Goal: Check status: Check status

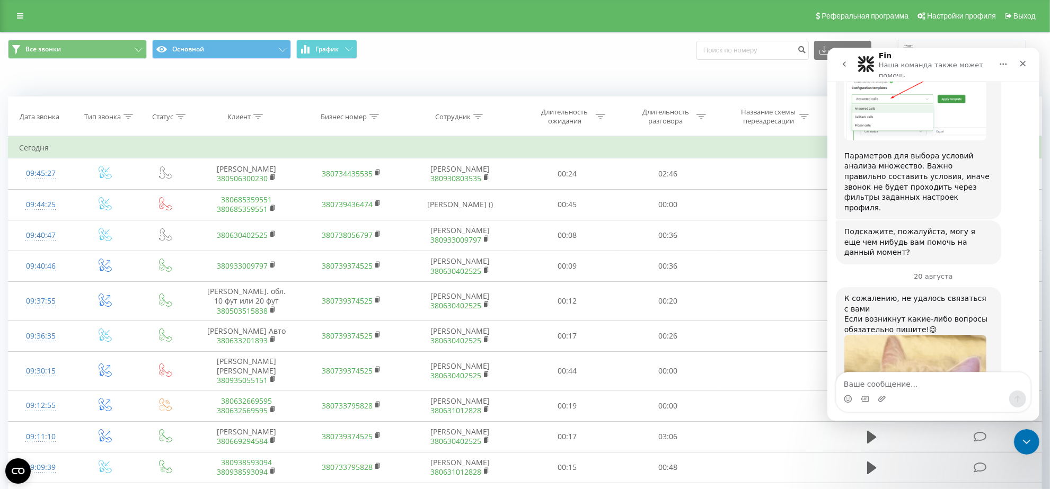
scroll to position [694, 0]
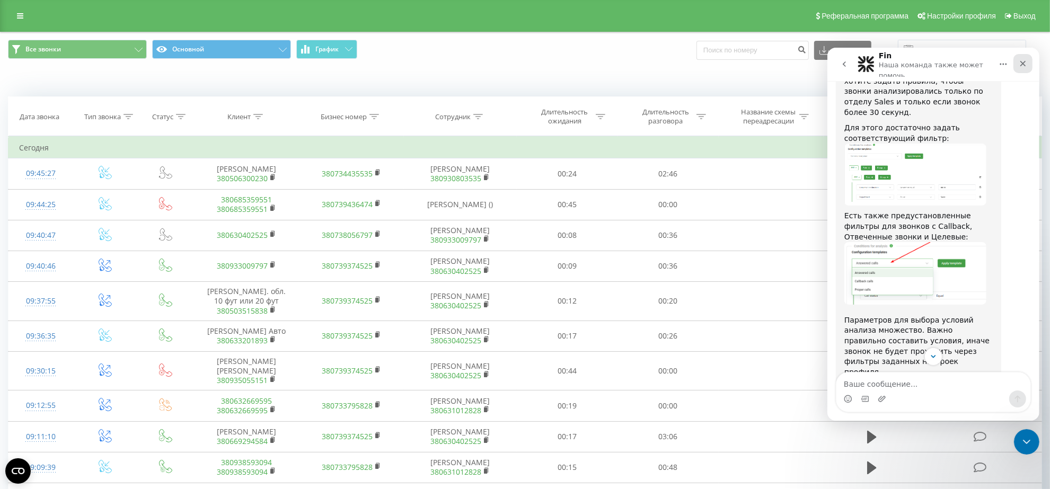
click at [1023, 63] on icon "Закрыть" at bounding box center [1023, 63] width 6 height 6
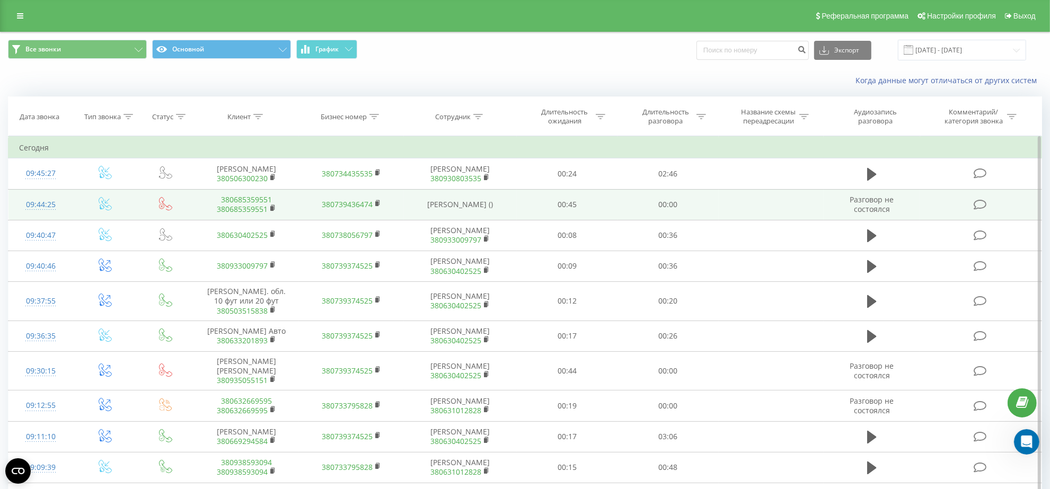
scroll to position [1092, 0]
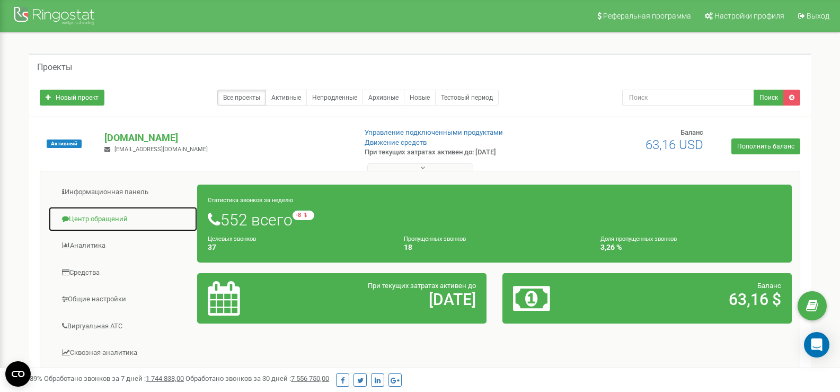
click at [95, 223] on link "Центр обращений" at bounding box center [122, 219] width 149 height 26
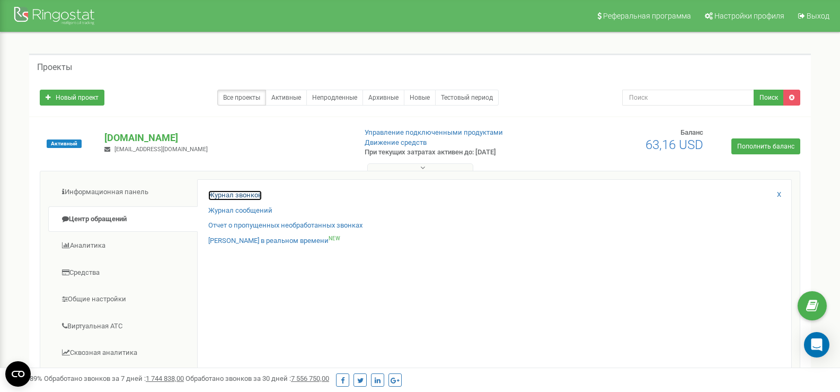
click at [255, 193] on link "Журнал звонков" at bounding box center [235, 195] width 54 height 10
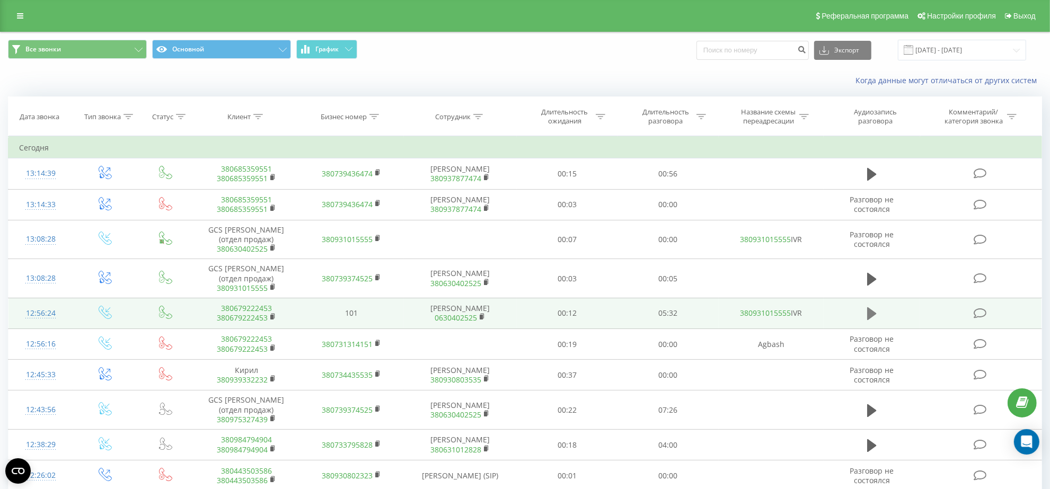
click at [869, 320] on icon at bounding box center [872, 313] width 10 height 13
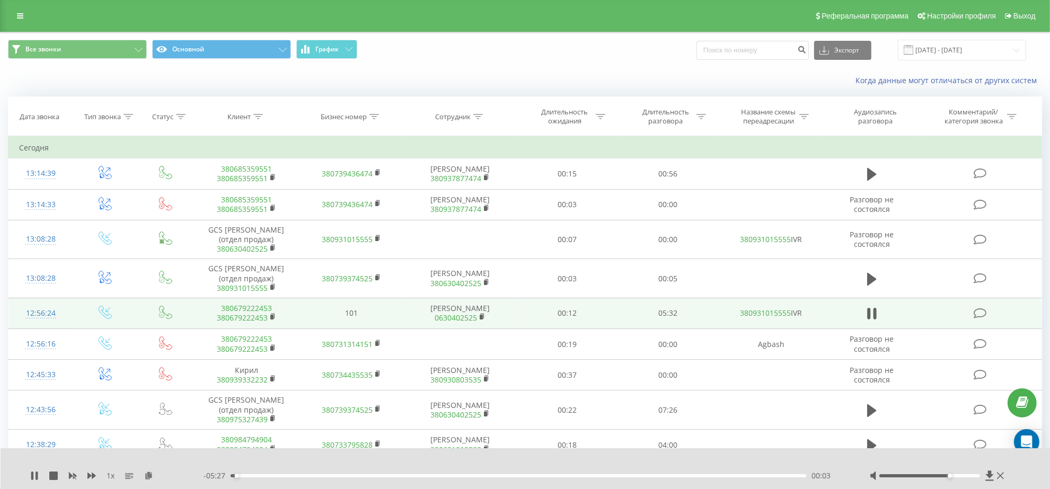
drag, startPoint x: 933, startPoint y: 475, endPoint x: 951, endPoint y: 475, distance: 18.0
click at [951, 475] on div at bounding box center [929, 475] width 101 height 3
click at [52, 475] on icon at bounding box center [53, 476] width 8 height 8
